Goal: Register for event/course: Sign up to attend an event or enroll in a course

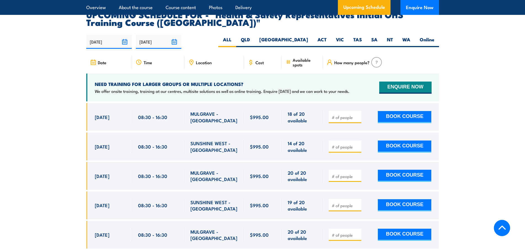
scroll to position [957, 0]
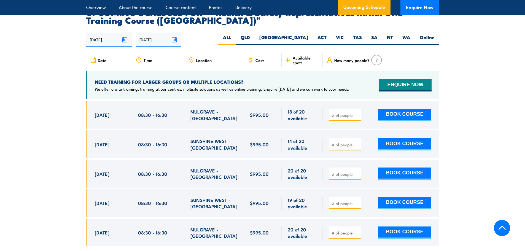
click at [355, 112] on input "number" at bounding box center [346, 115] width 28 height 6
type input "1"
click at [455, 109] on section "UPCOMING SCHEDULE FOR - "Health & Safety Representatives Initial OHS Training C…" at bounding box center [262, 131] width 525 height 246
click at [411, 109] on button "BOOK COURSE" at bounding box center [404, 115] width 53 height 12
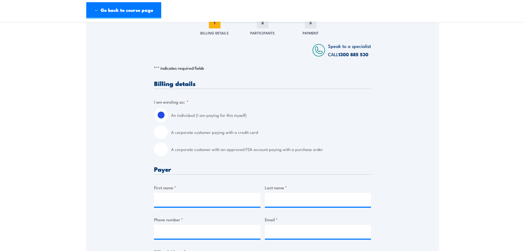
scroll to position [83, 0]
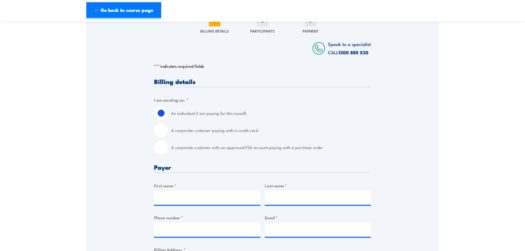
click at [162, 147] on input "A corporate customer with an approved FSA account paying with a purchase order" at bounding box center [161, 147] width 14 height 14
radio input "true"
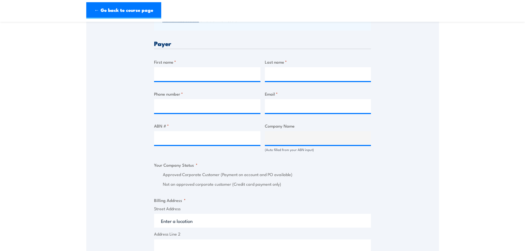
scroll to position [275, 0]
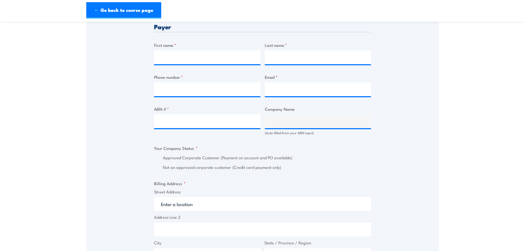
click at [167, 159] on label "Approved Corporate Customer (Payment on account and PO available)" at bounding box center [267, 158] width 208 height 6
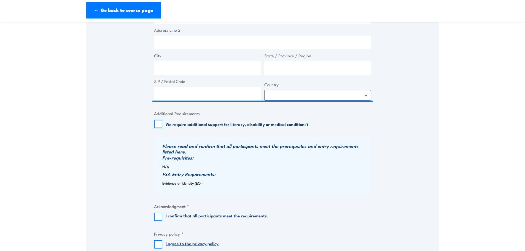
scroll to position [523, 0]
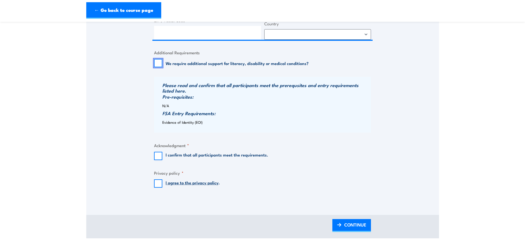
click at [161, 64] on input "We require additional support for literacy, disability or medical conditions?" at bounding box center [158, 63] width 8 height 8
checkbox input "false"
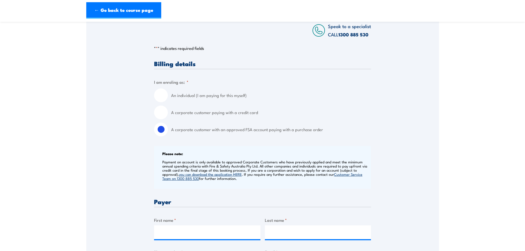
scroll to position [0, 0]
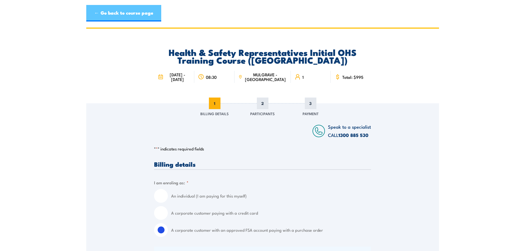
click at [139, 17] on link "← Go back to course page" at bounding box center [123, 13] width 75 height 17
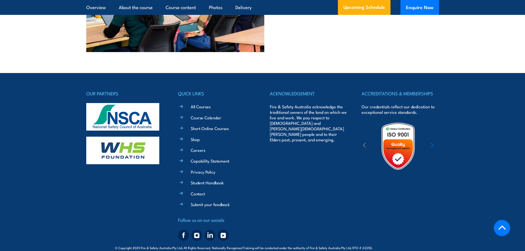
scroll to position [1555, 0]
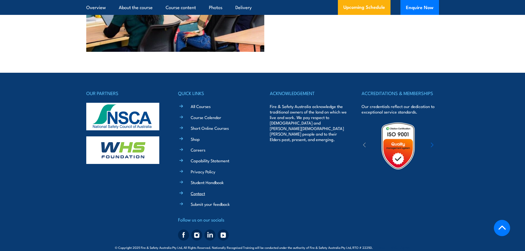
click at [202, 190] on link "Contact" at bounding box center [198, 193] width 14 height 6
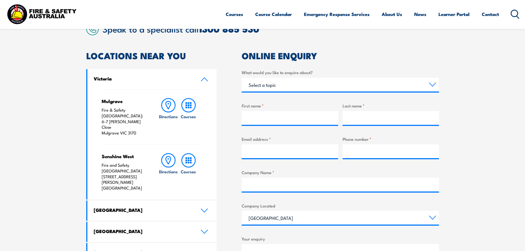
scroll to position [138, 0]
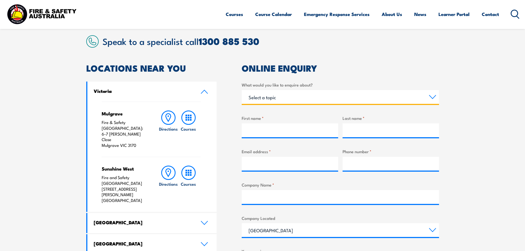
click at [297, 96] on select "Select a topic Training Emergency Response Services General Enquiry" at bounding box center [340, 97] width 197 height 14
select select "Training"
click at [242, 90] on select "Select a topic Training Emergency Response Services General Enquiry" at bounding box center [340, 97] width 197 height 14
click at [292, 101] on select "Select a topic Training Emergency Response Services General Enquiry" at bounding box center [340, 97] width 197 height 14
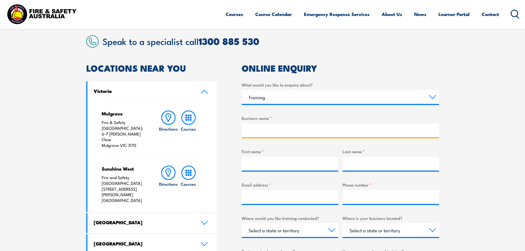
click at [288, 129] on input "Business name *" at bounding box center [340, 130] width 197 height 14
type input "RJE Global Pty Ltd"
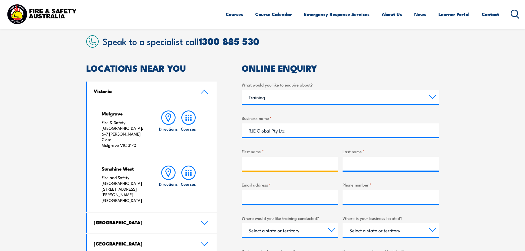
click at [298, 164] on input "First name *" at bounding box center [290, 164] width 96 height 14
type input "Alan"
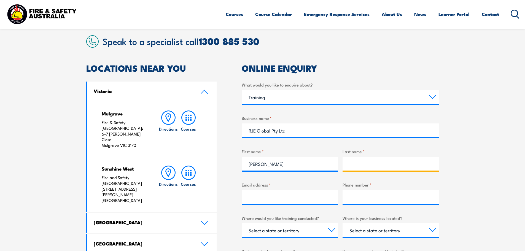
type input "Ananyas"
type input "alan.ananyas@rjeglobal.com"
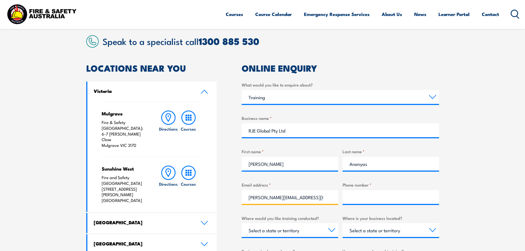
type input "0437037524"
select select "SA"
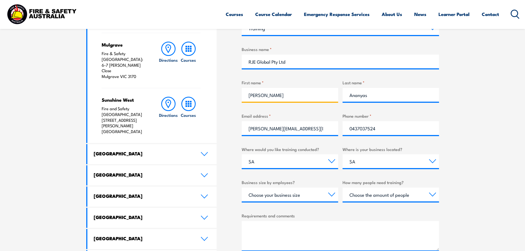
scroll to position [220, 0]
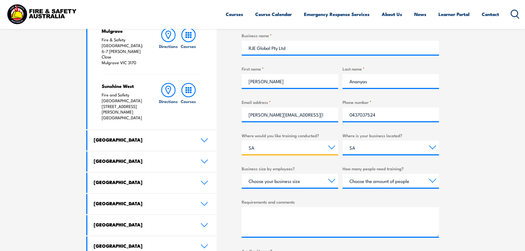
click at [307, 149] on select "Select a state or territory Nationally - multiple locations QLD NSW VIC SA ACT …" at bounding box center [290, 147] width 96 height 14
select select "VIC"
click at [242, 140] on select "Select a state or territory Nationally - multiple locations QLD NSW VIC SA ACT …" at bounding box center [290, 147] width 96 height 14
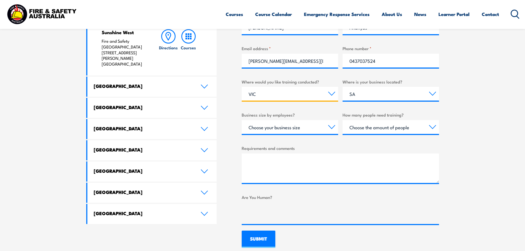
scroll to position [275, 0]
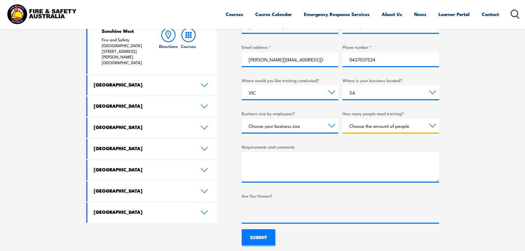
click at [362, 128] on select "Choose the amount of people 1 to 4 5 to 19 20+" at bounding box center [390, 126] width 96 height 14
select select "1 to 4"
click at [342, 119] on select "Choose the amount of people 1 to 4 5 to 19 20+" at bounding box center [390, 126] width 96 height 14
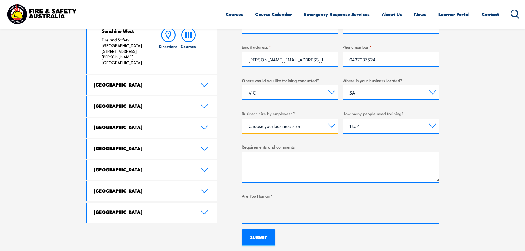
click at [301, 125] on select "Choose your business size 1 to 19 20 to 199 200+" at bounding box center [290, 126] width 96 height 14
select select "200+"
click at [242, 119] on select "Choose your business size 1 to 19 20 to 199 200+" at bounding box center [290, 126] width 96 height 14
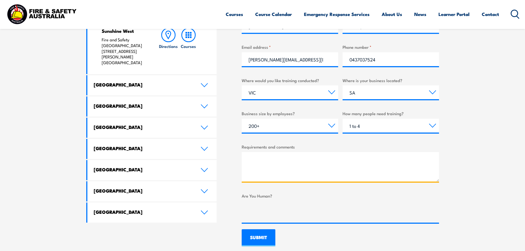
click at [291, 159] on textarea "Requirements and comments" at bounding box center [340, 166] width 197 height 29
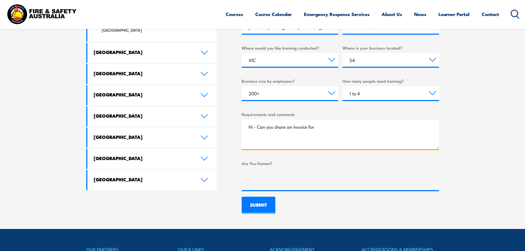
scroll to position [303, 0]
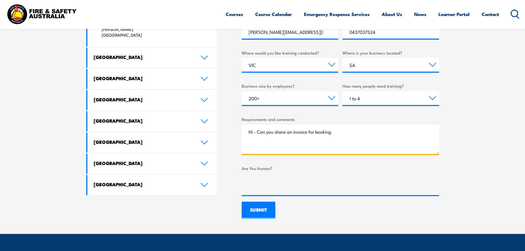
drag, startPoint x: 346, startPoint y: 132, endPoint x: 360, endPoint y: 131, distance: 13.8
click at [346, 132] on textarea "Hi - Can you share an invoice for booking" at bounding box center [340, 139] width 197 height 29
paste textarea "Luke Mcintosh"
paste textarea "Health & Safety Representatives Initial OHS Training Course (VIC) 27 - 31 Octob…"
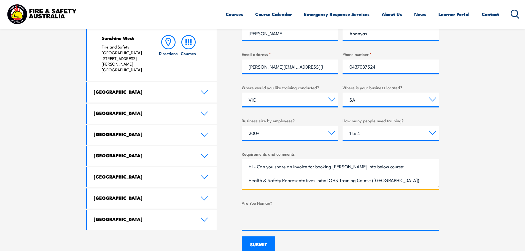
scroll to position [248, 0]
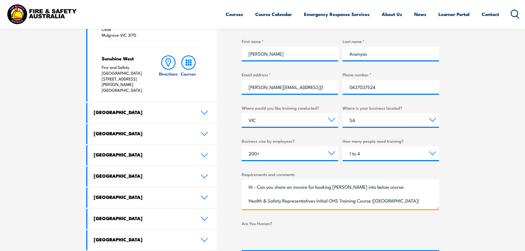
click at [404, 188] on textarea "Hi - Can you share an invoice for booking Luke Mcintosh into below course: Heal…" at bounding box center [340, 194] width 197 height 29
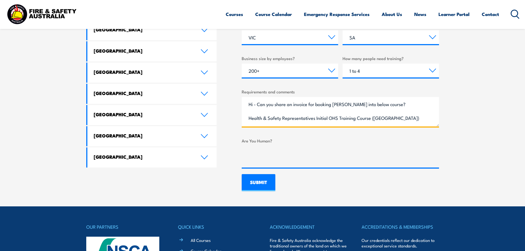
scroll to position [26, 0]
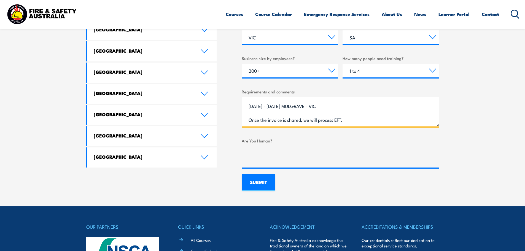
type textarea "Hi - Can you share an invoice for booking Luke Mcintosh into below course? Heal…"
click at [266, 180] on input "SUBMIT" at bounding box center [259, 182] width 34 height 17
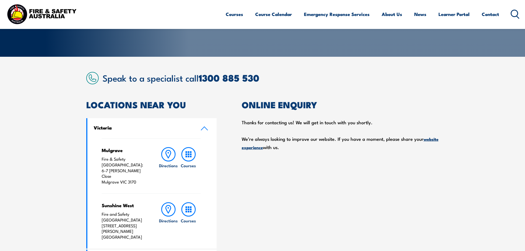
scroll to position [28, 0]
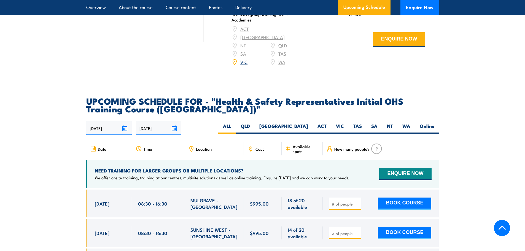
scroll to position [921, 0]
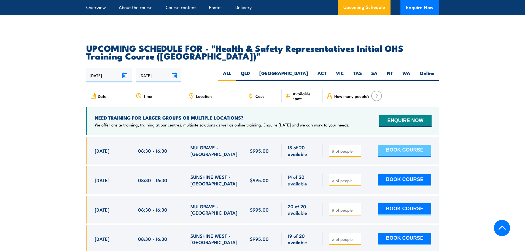
click at [385, 145] on button "BOOK COURSE" at bounding box center [404, 151] width 53 height 12
type input "1"
click at [384, 145] on button "BOOK COURSE" at bounding box center [404, 151] width 53 height 12
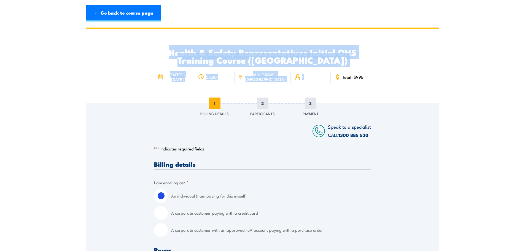
drag, startPoint x: 169, startPoint y: 52, endPoint x: 324, endPoint y: 64, distance: 155.3
click at [324, 64] on div "Health & Safety Representatives Initial OHS Training Course ([GEOGRAPHIC_DATA])…" at bounding box center [262, 66] width 217 height 75
click at [272, 78] on span "MULGRAVE - [GEOGRAPHIC_DATA]" at bounding box center [265, 76] width 43 height 9
copy div "Health & Safety Representatives Initial OHS Training Course ([GEOGRAPHIC_DATA])…"
